Goal: Transaction & Acquisition: Purchase product/service

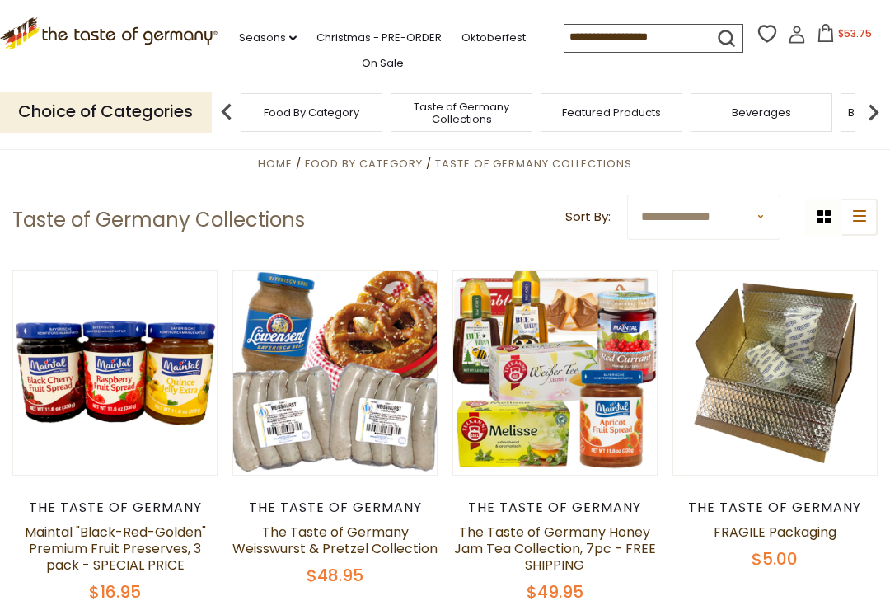
click at [396, 106] on span "Taste of Germany Collections" at bounding box center [462, 113] width 132 height 25
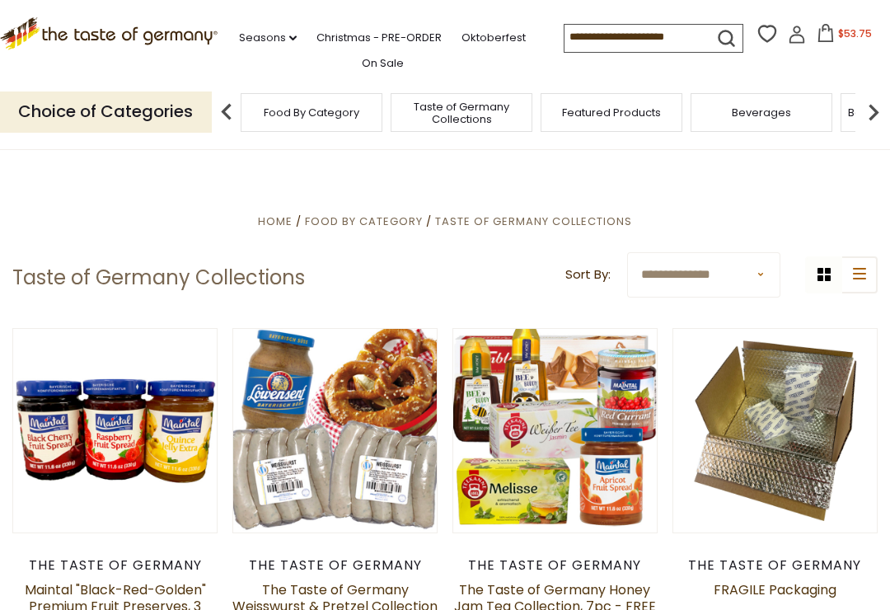
click at [867, 106] on img at bounding box center [873, 112] width 33 height 33
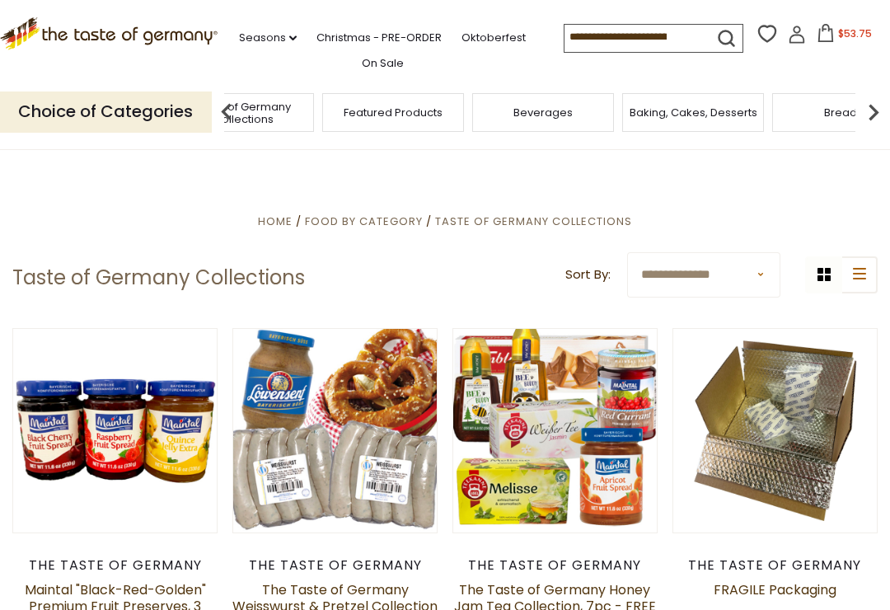
click at [881, 100] on img at bounding box center [873, 112] width 33 height 33
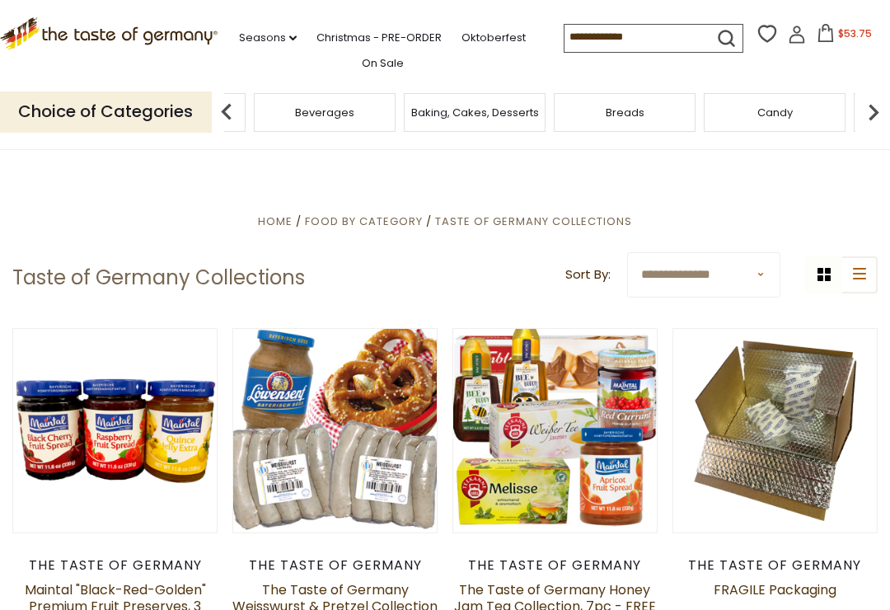
click at [880, 109] on img at bounding box center [873, 112] width 33 height 33
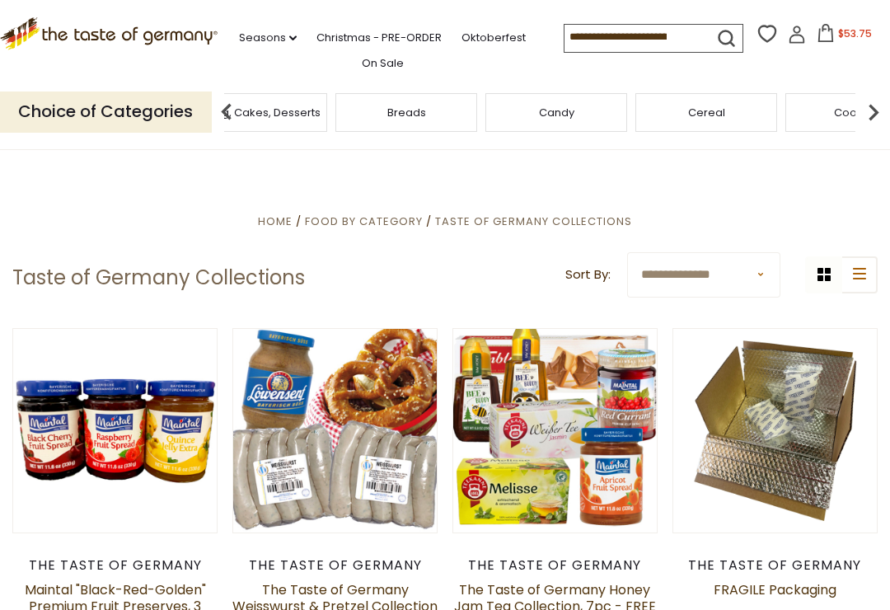
click at [868, 106] on img at bounding box center [873, 112] width 33 height 33
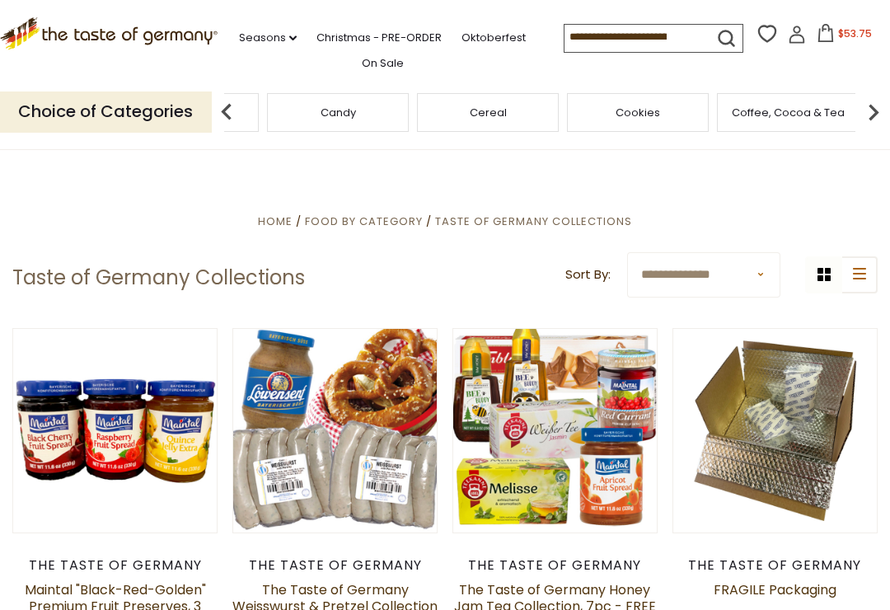
click at [885, 104] on img at bounding box center [873, 112] width 33 height 33
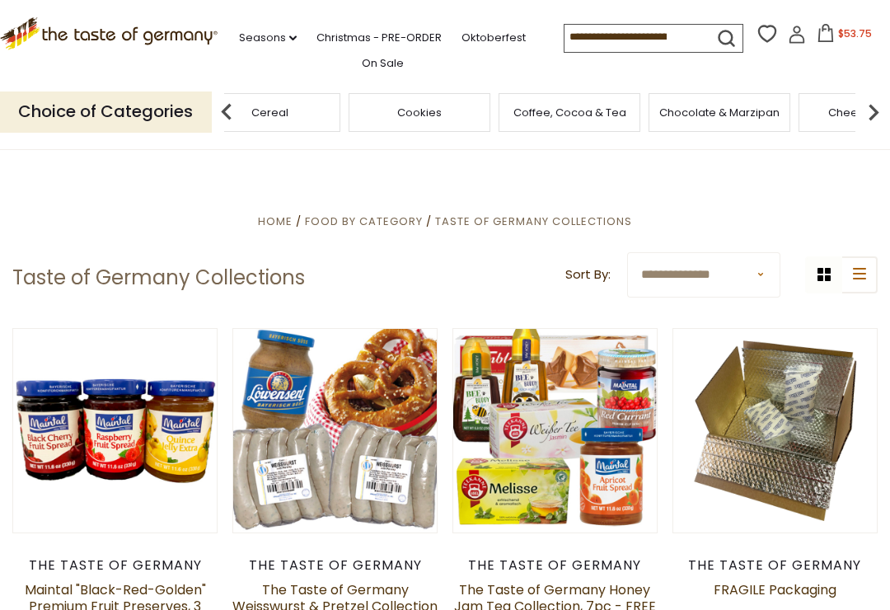
click at [883, 106] on img at bounding box center [873, 112] width 33 height 33
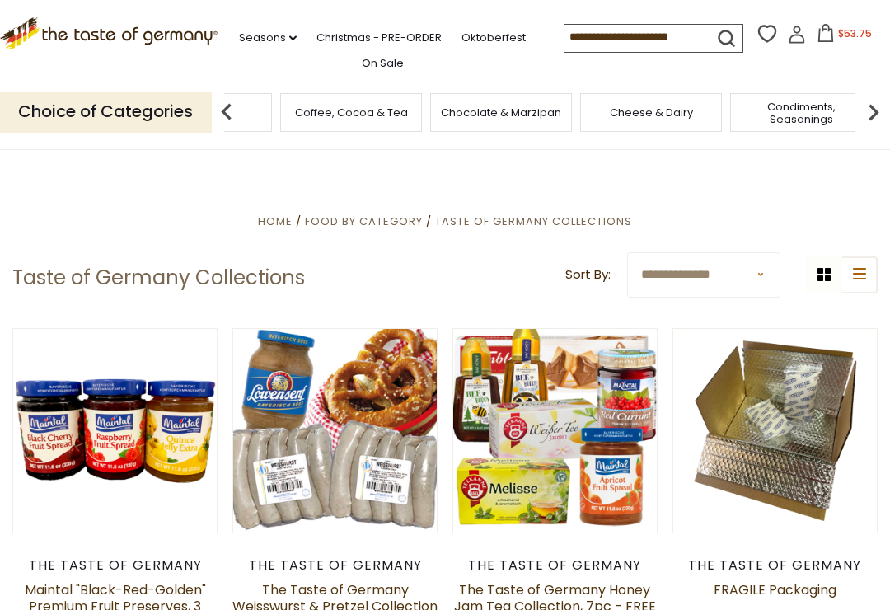
click at [887, 102] on img at bounding box center [873, 112] width 33 height 33
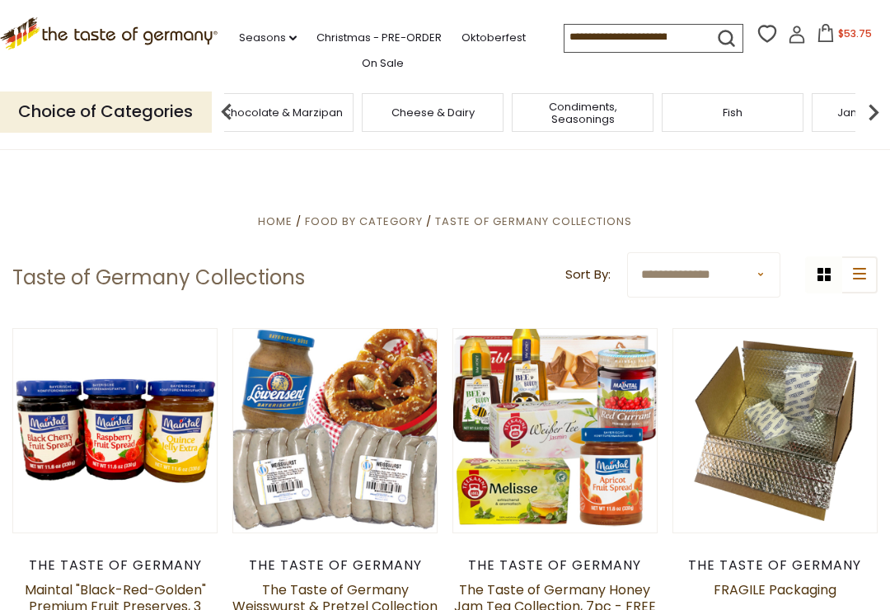
click at [887, 97] on img at bounding box center [873, 112] width 33 height 33
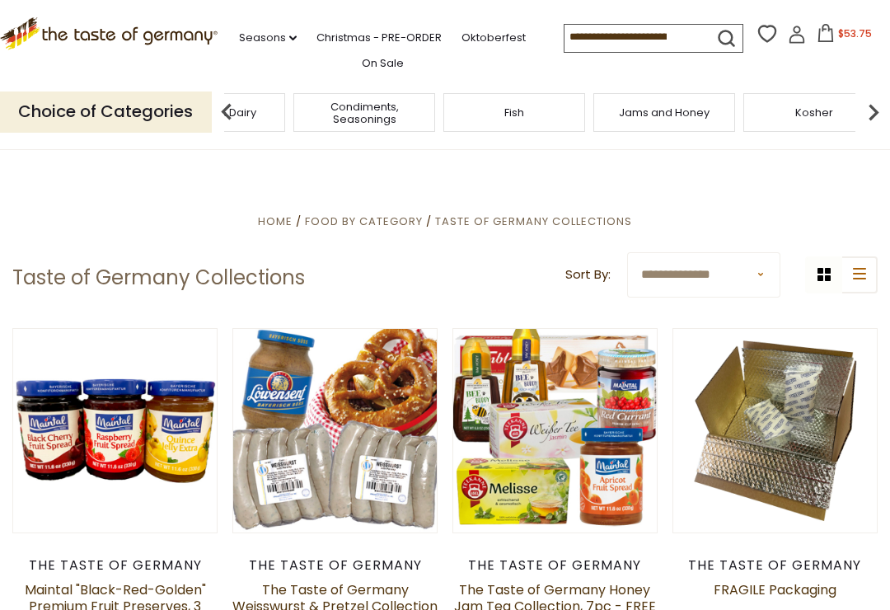
click at [884, 105] on img at bounding box center [873, 112] width 33 height 33
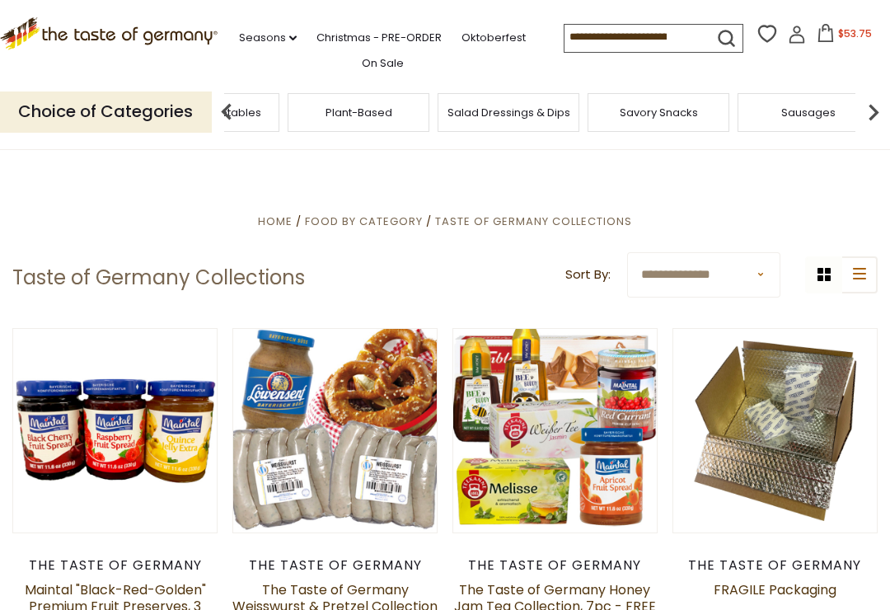
click at [838, 31] on span "$53.75" at bounding box center [855, 33] width 34 height 14
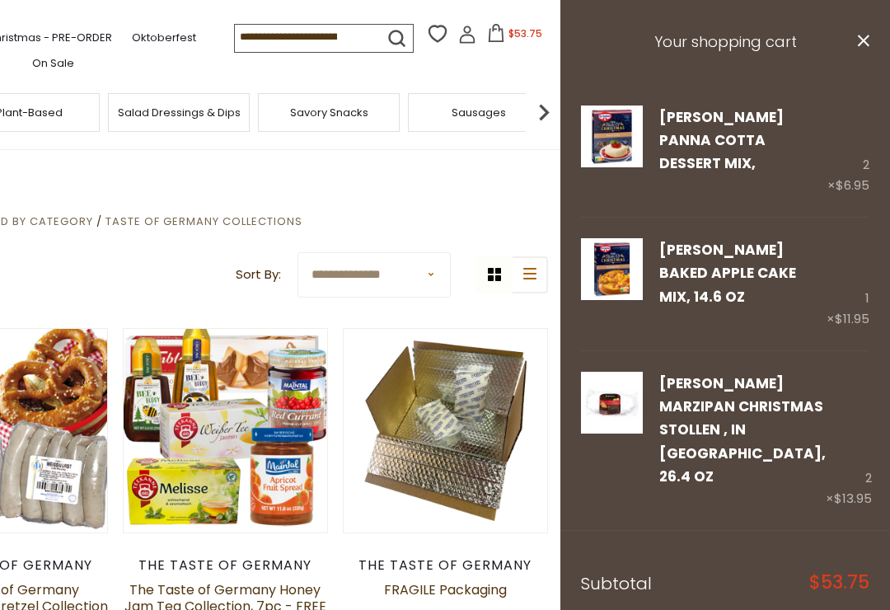
click at [727, 179] on link "Remove" at bounding box center [722, 187] width 49 height 17
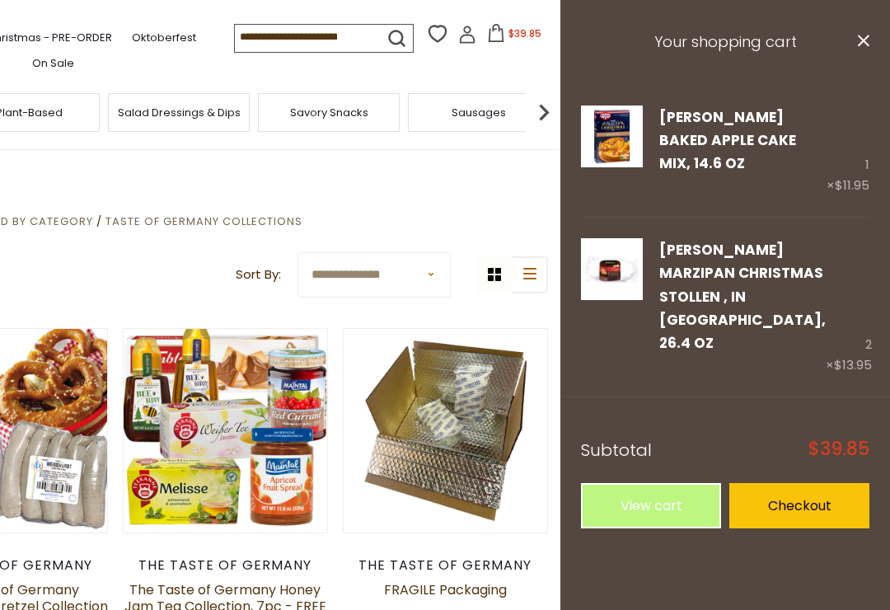
click at [772, 124] on link "Dr. Oetker Baked Apple Cake Mix, 14.6 oz" at bounding box center [727, 140] width 137 height 67
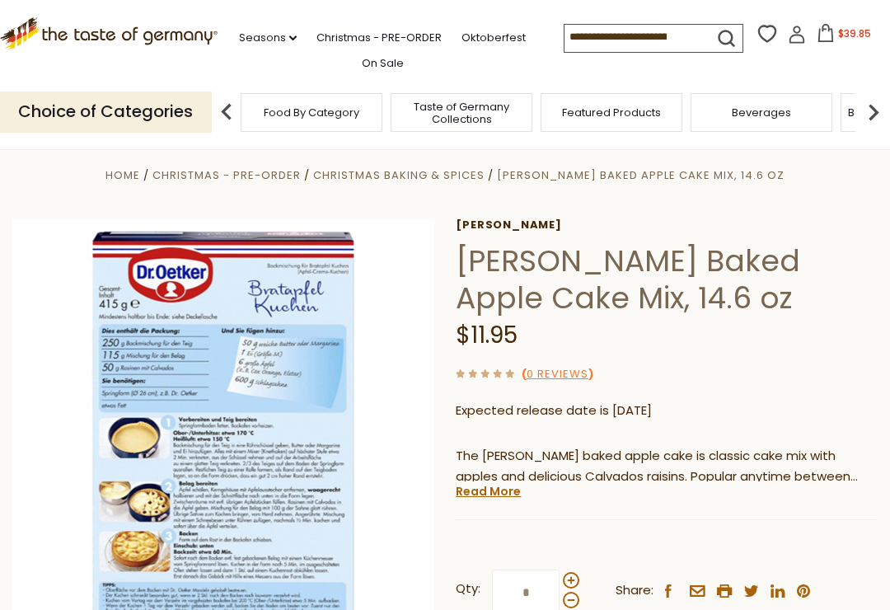
scroll to position [12, 0]
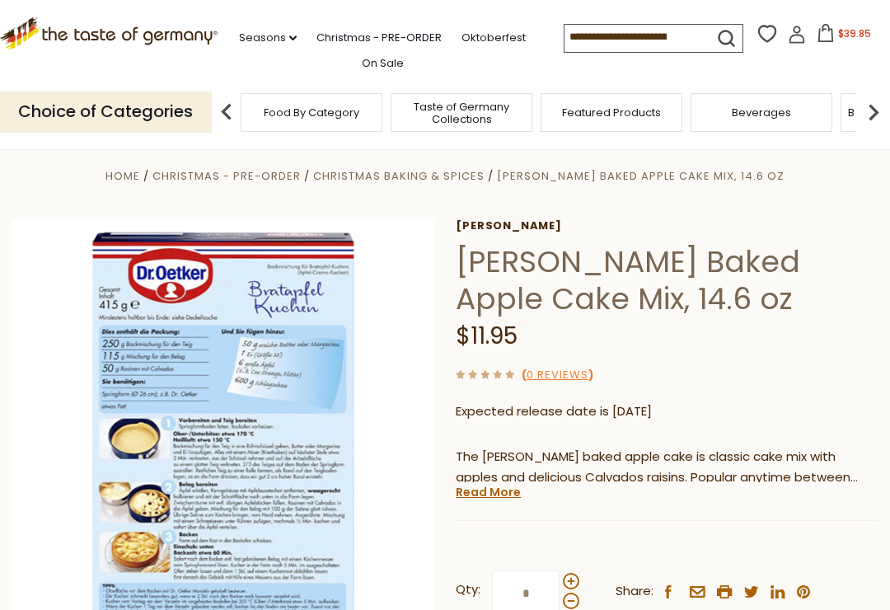
click at [838, 32] on span "$39.85" at bounding box center [854, 33] width 33 height 14
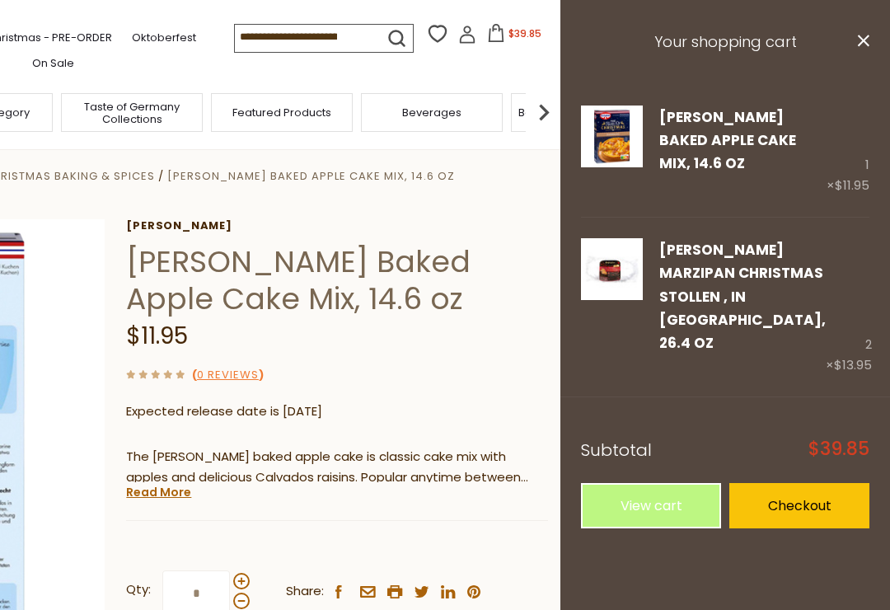
click at [729, 179] on link "Remove" at bounding box center [722, 187] width 49 height 17
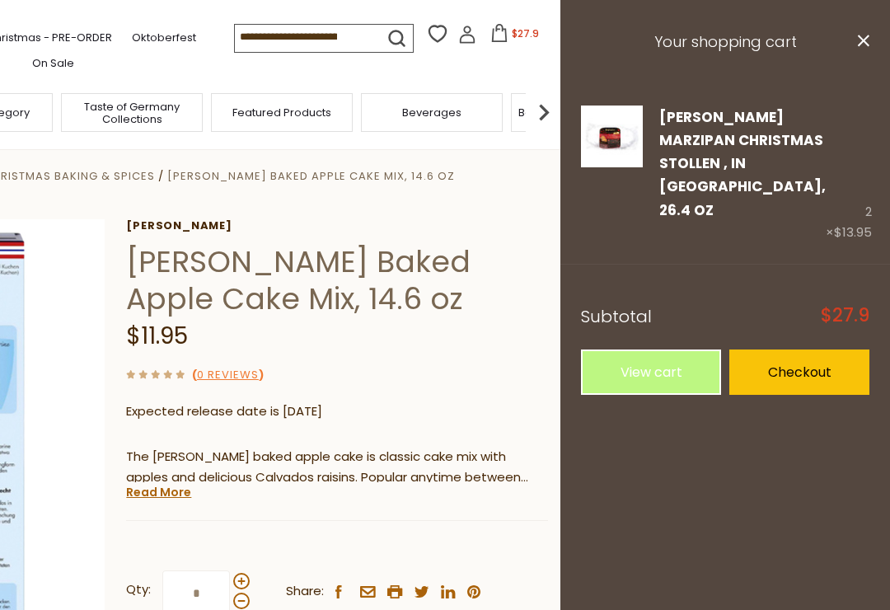
click at [727, 226] on link "Remove" at bounding box center [722, 234] width 49 height 17
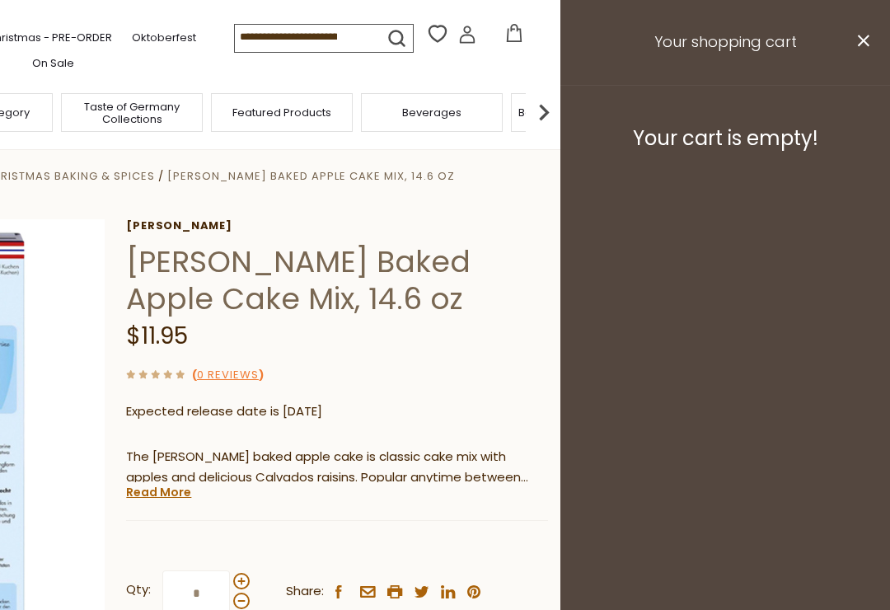
click at [869, 40] on icon "close" at bounding box center [863, 41] width 12 height 12
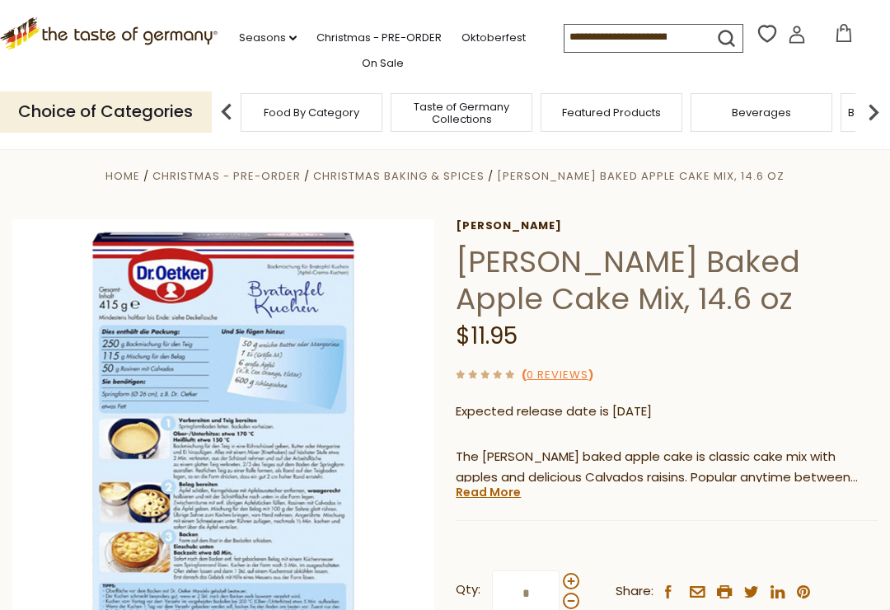
click at [882, 110] on img at bounding box center [873, 112] width 33 height 33
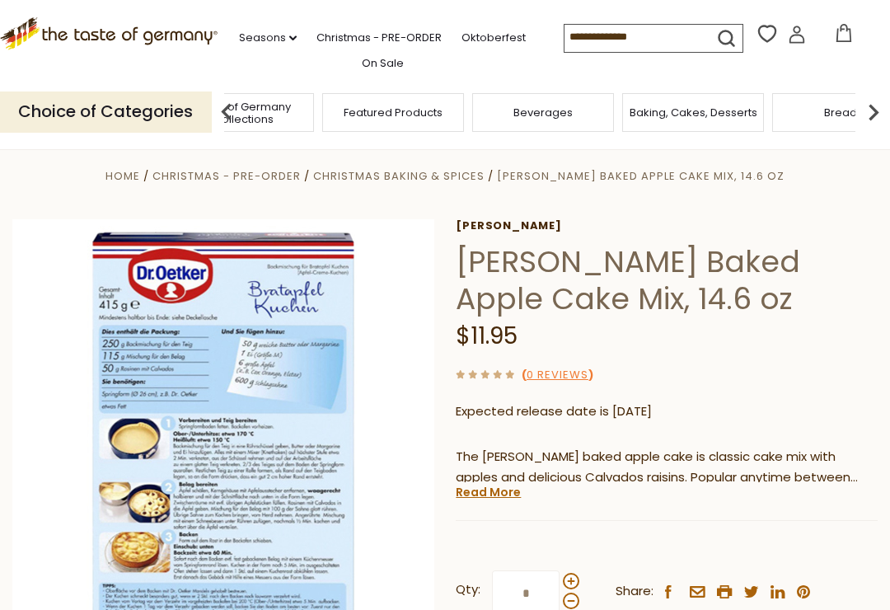
click at [882, 105] on img at bounding box center [873, 112] width 33 height 33
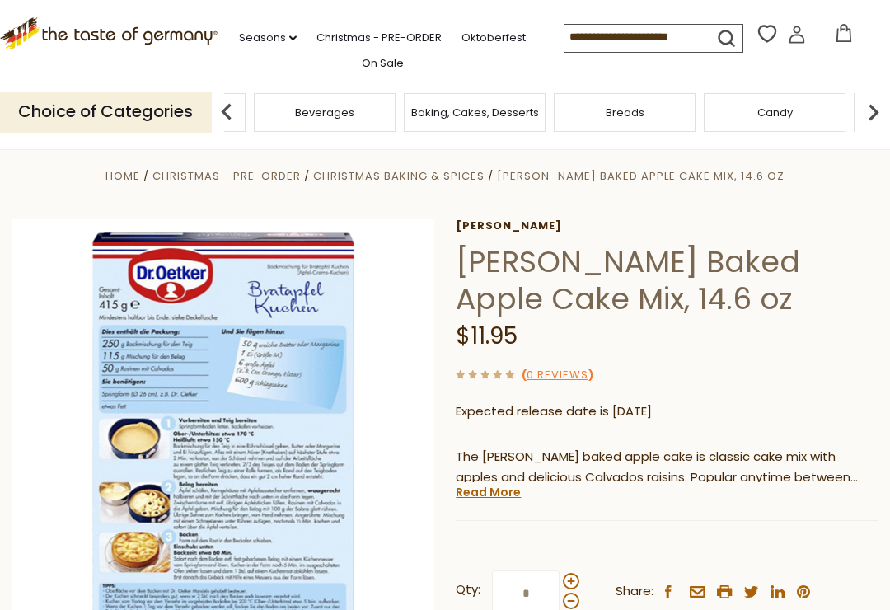
click at [870, 108] on img at bounding box center [873, 112] width 33 height 33
click at [889, 102] on img at bounding box center [873, 112] width 33 height 33
click at [884, 104] on img at bounding box center [873, 112] width 33 height 33
click at [885, 102] on img at bounding box center [873, 112] width 33 height 33
click at [888, 105] on img at bounding box center [873, 112] width 33 height 33
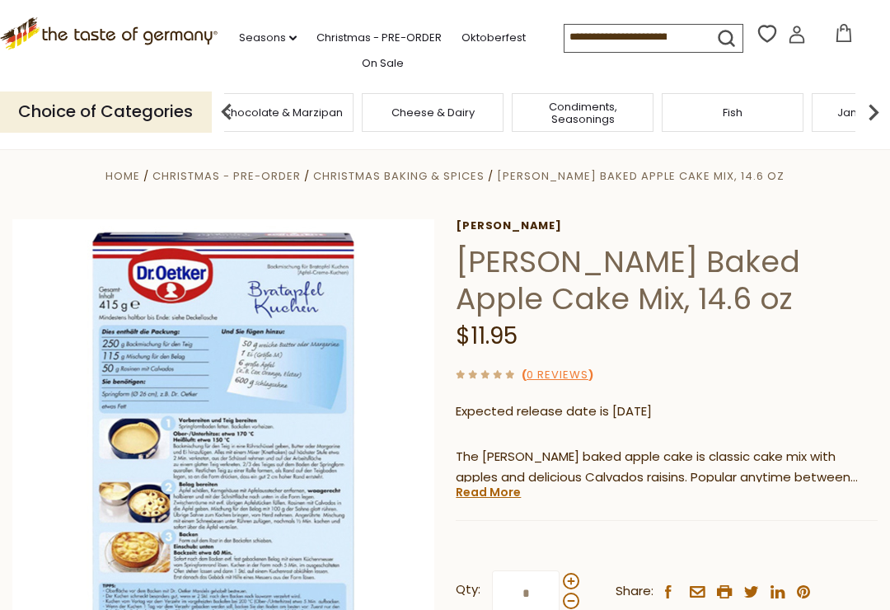
click at [883, 105] on img at bounding box center [873, 112] width 33 height 33
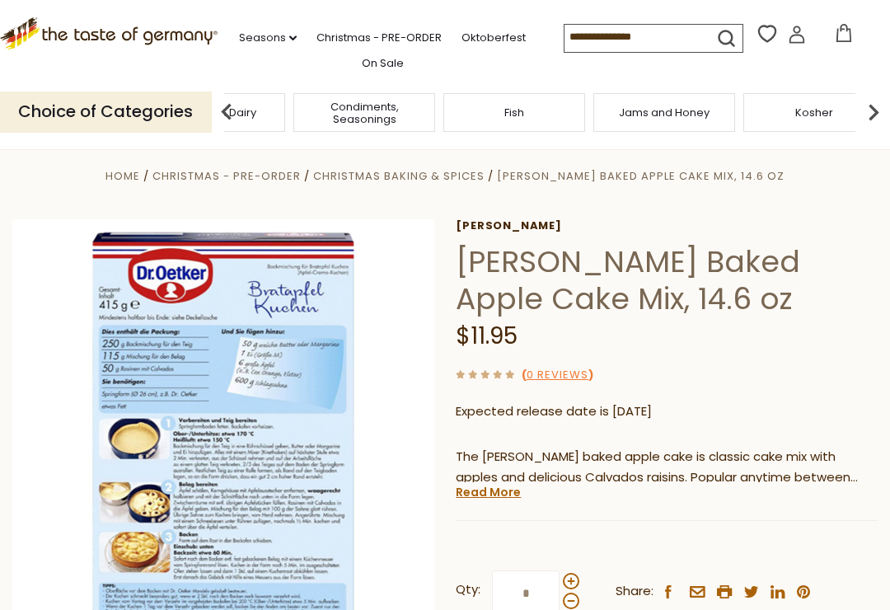
click at [883, 108] on img at bounding box center [873, 112] width 33 height 33
click at [430, 104] on div "Plant-Based" at bounding box center [359, 112] width 142 height 39
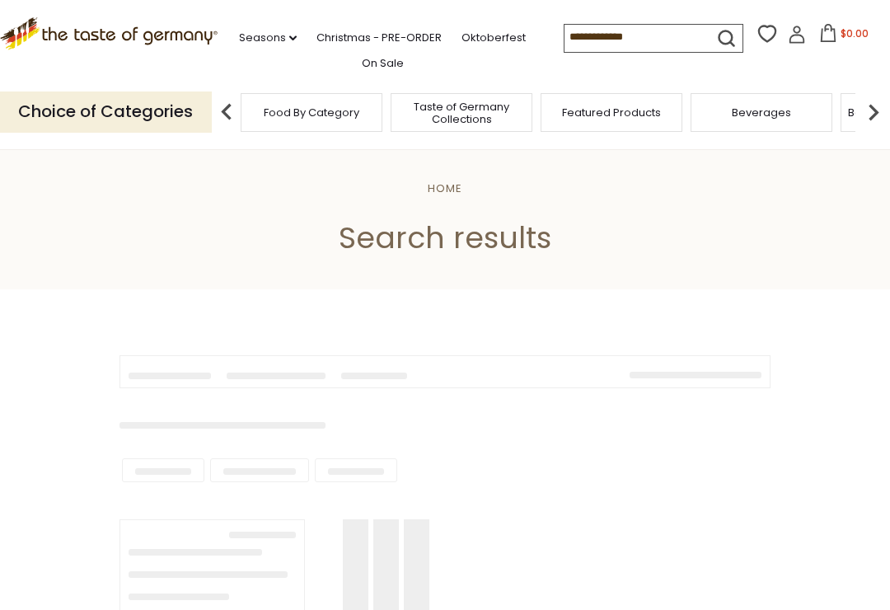
scroll to position [58, 0]
type input "******"
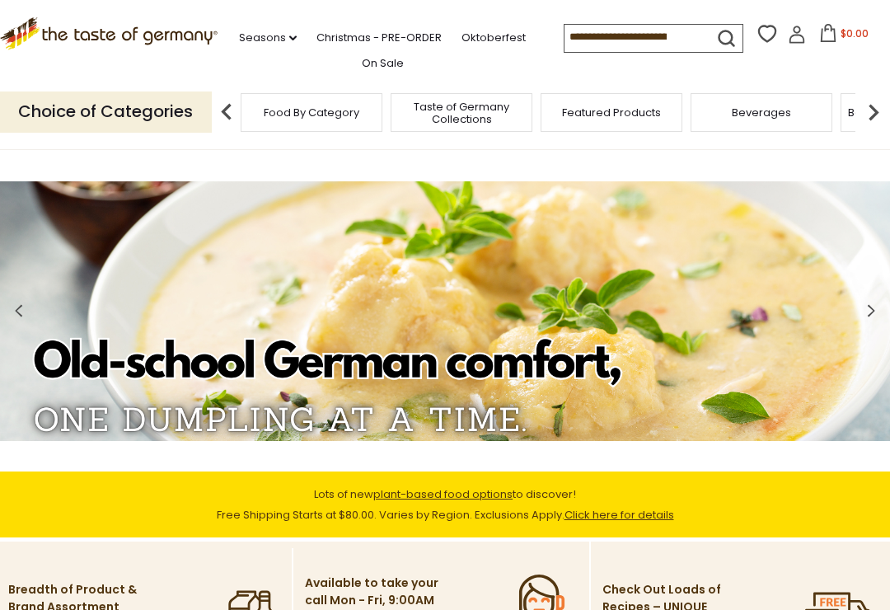
click at [875, 117] on img at bounding box center [873, 112] width 33 height 33
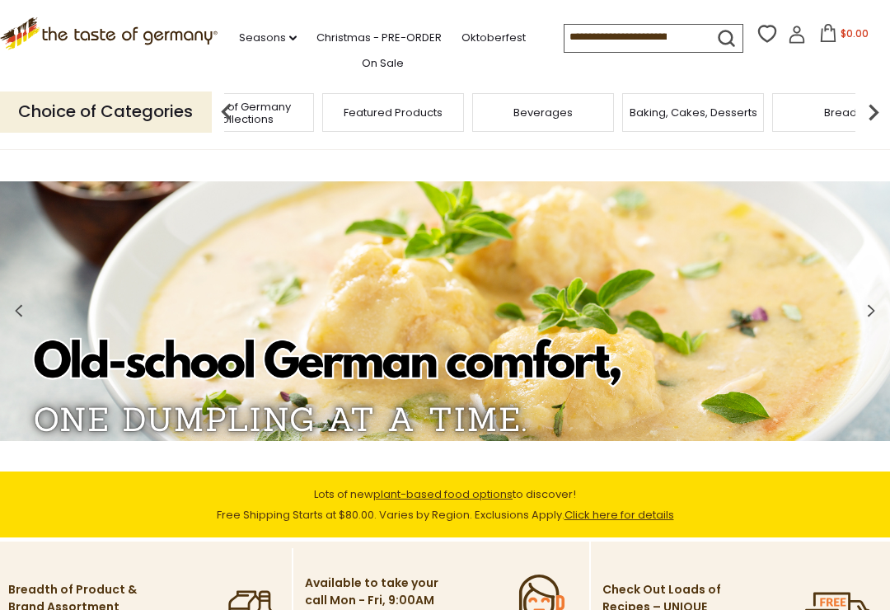
click at [887, 98] on img at bounding box center [873, 112] width 33 height 33
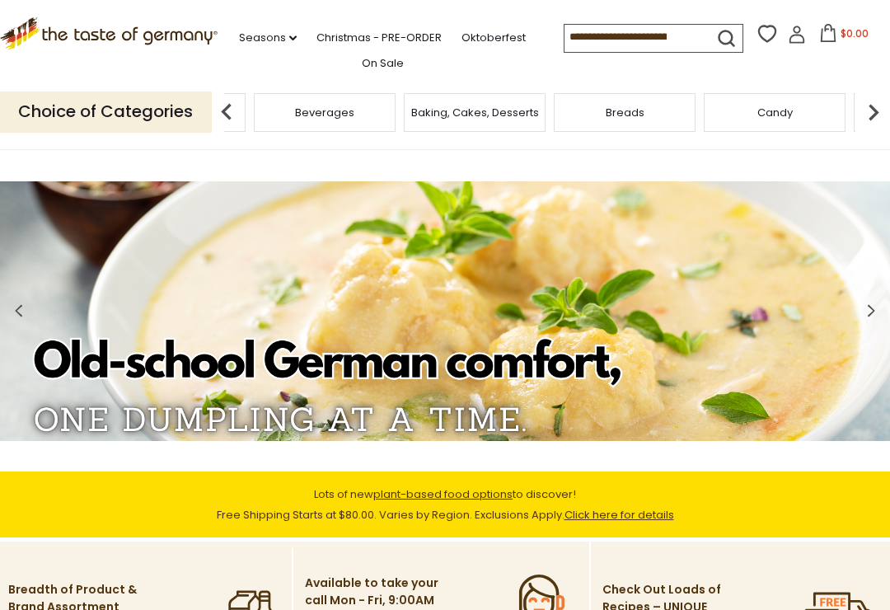
click at [882, 98] on img at bounding box center [873, 112] width 33 height 33
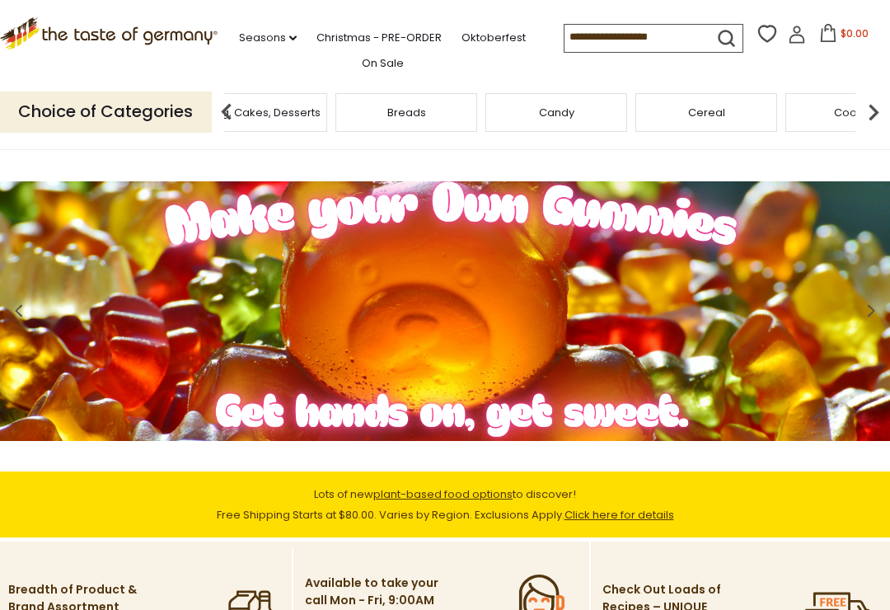
click at [148, 115] on p "Choice of Categories" at bounding box center [106, 111] width 212 height 40
click at [141, 104] on p "Choice of Categories" at bounding box center [106, 111] width 212 height 40
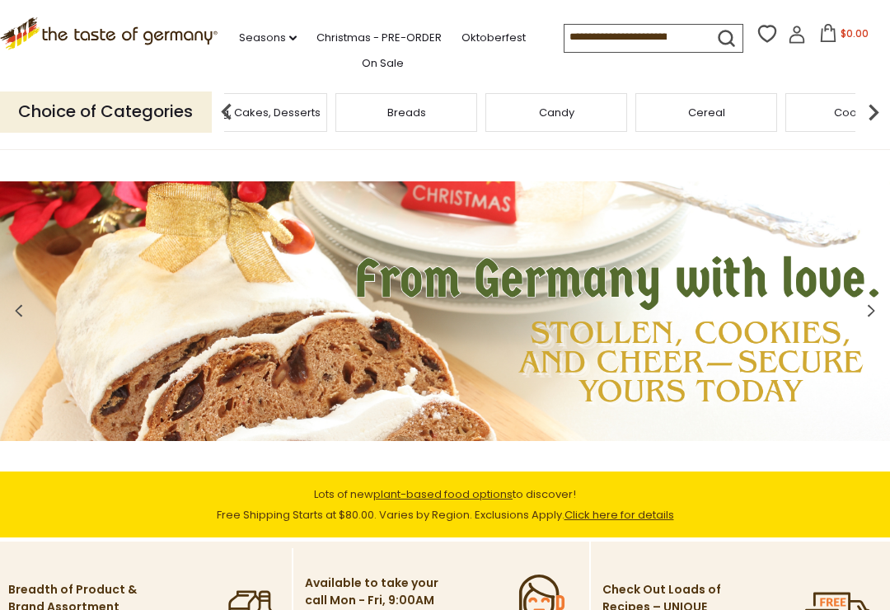
click at [880, 106] on img at bounding box center [873, 112] width 33 height 33
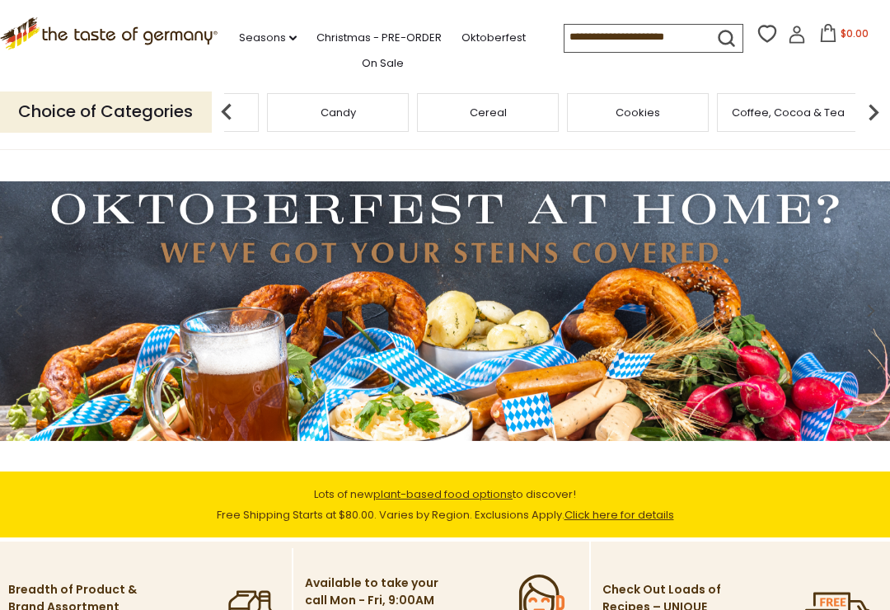
click at [868, 106] on img at bounding box center [873, 112] width 33 height 33
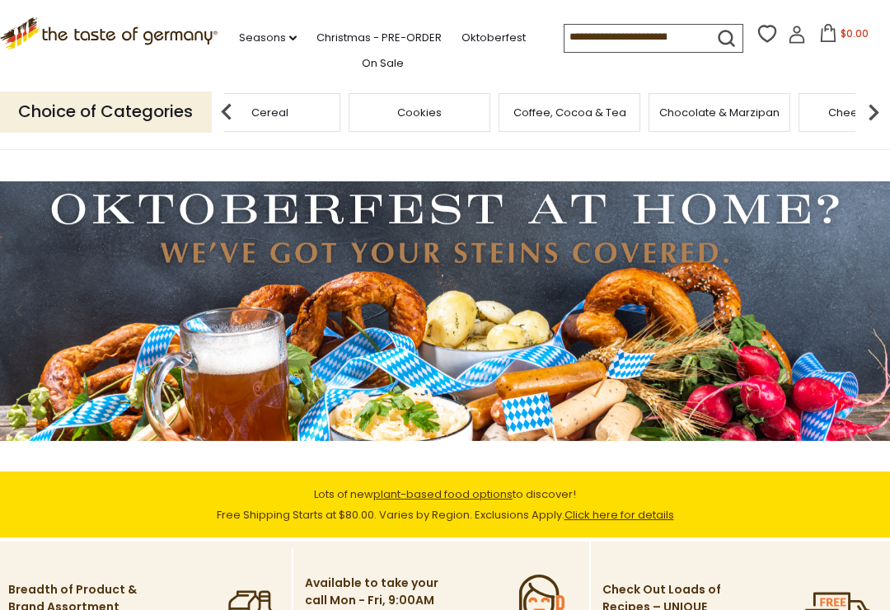
click at [879, 108] on img at bounding box center [873, 112] width 33 height 33
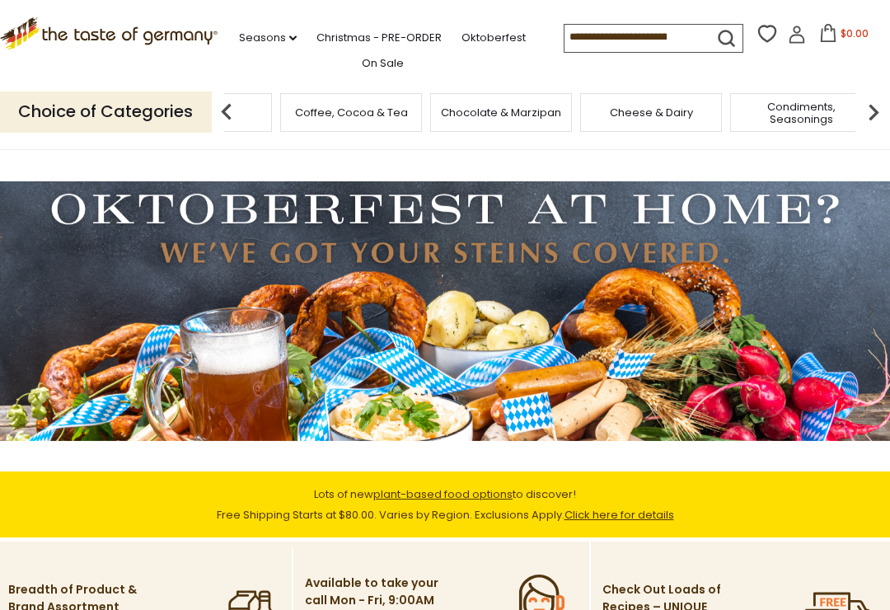
click at [867, 111] on img at bounding box center [873, 112] width 33 height 33
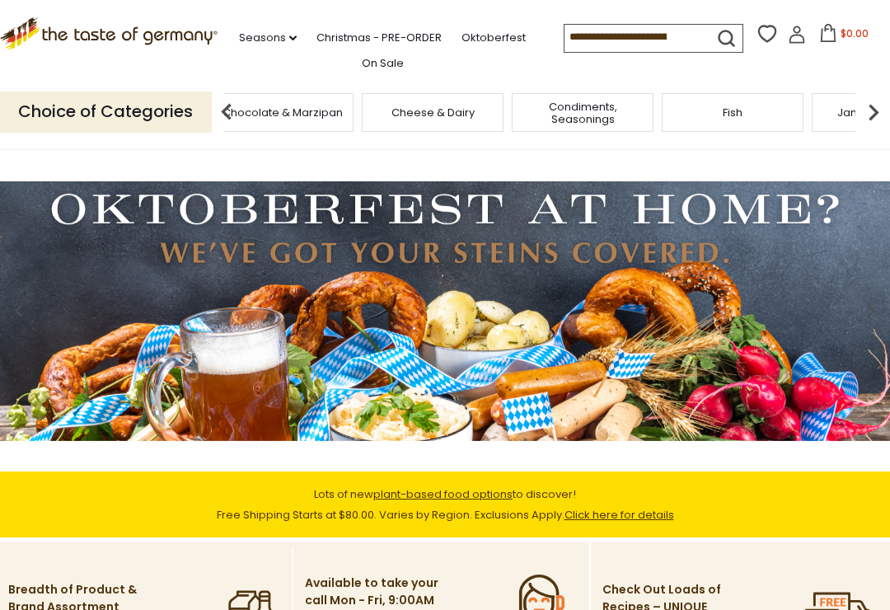
click at [881, 108] on img at bounding box center [873, 112] width 33 height 33
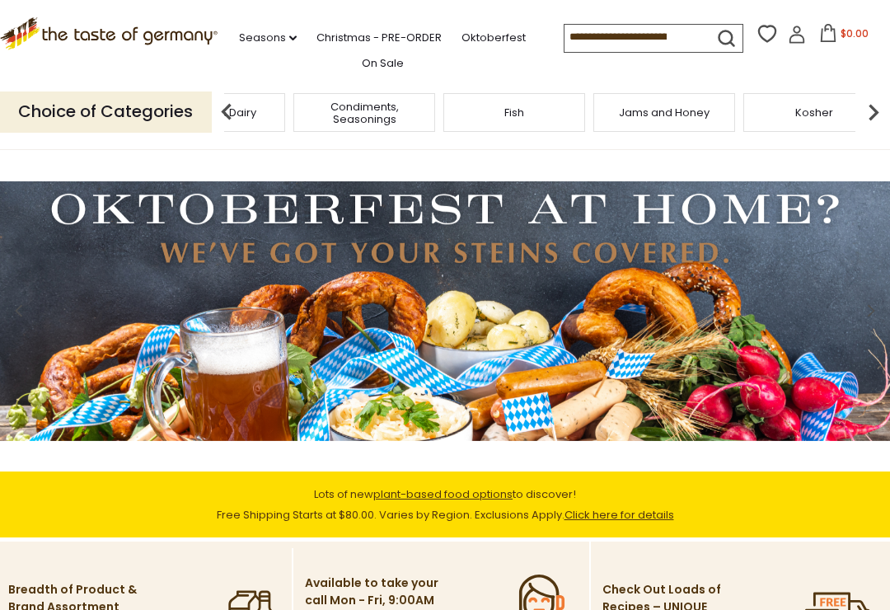
click at [879, 109] on img at bounding box center [873, 112] width 33 height 33
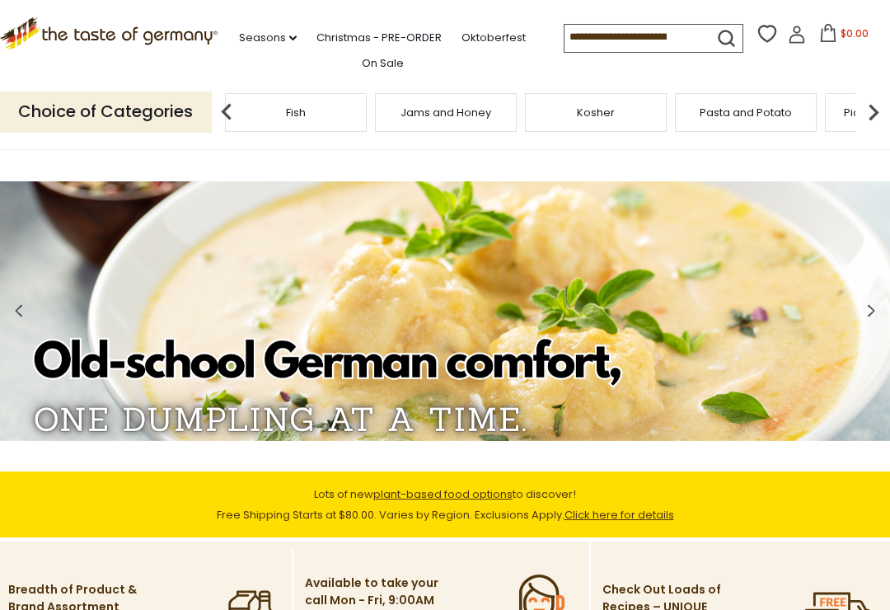
click at [872, 109] on img at bounding box center [873, 112] width 33 height 33
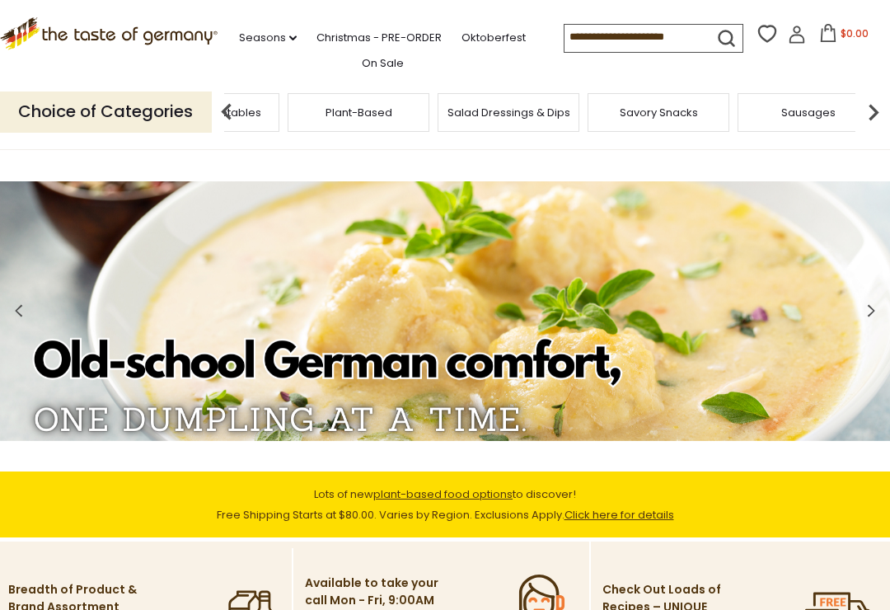
click at [279, 115] on div "Pickled Vegetables" at bounding box center [209, 112] width 142 height 39
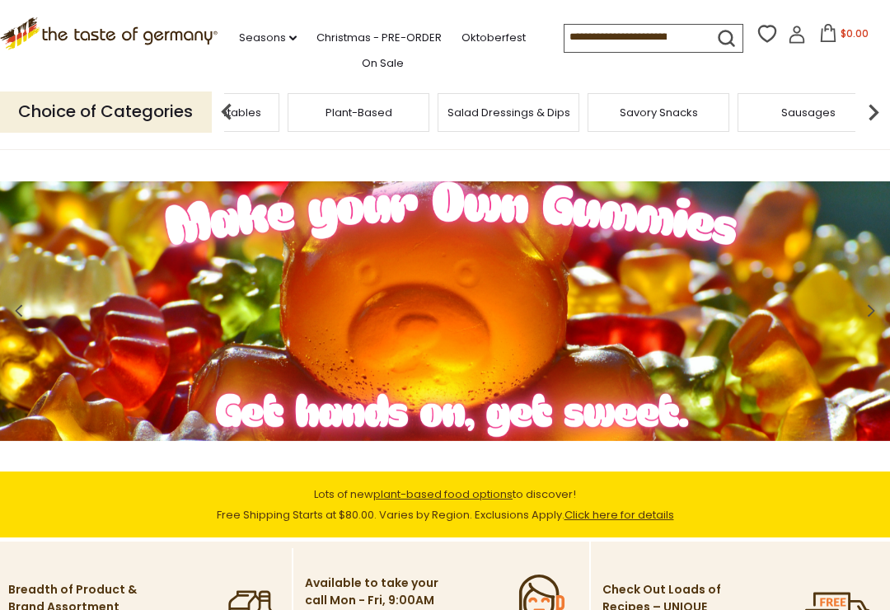
click at [218, 106] on img at bounding box center [226, 112] width 33 height 33
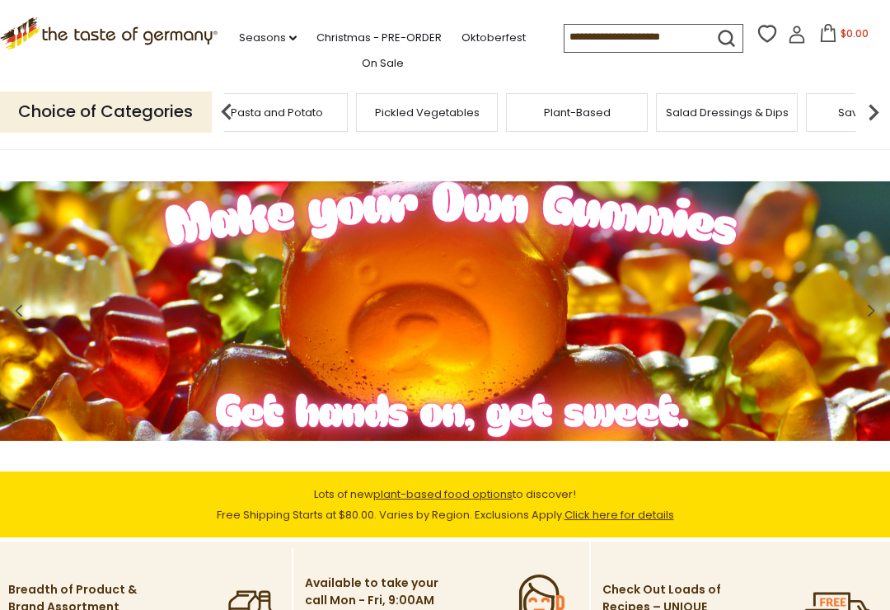
click at [275, 420] on img at bounding box center [445, 311] width 890 height 260
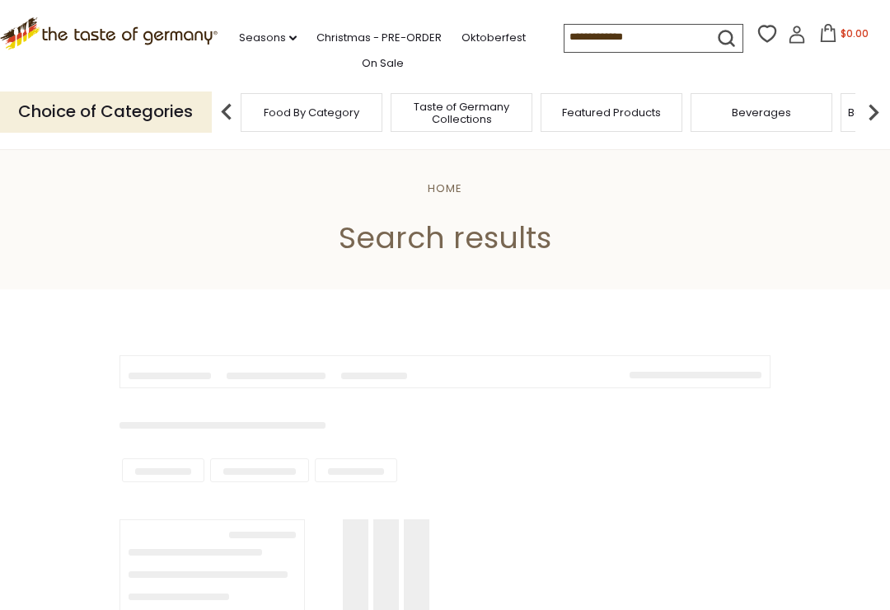
type input "**********"
